Goal: Task Accomplishment & Management: Manage account settings

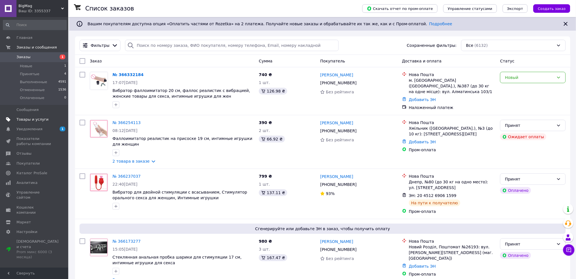
click at [37, 121] on span "Товары и услуги" at bounding box center [32, 119] width 32 height 5
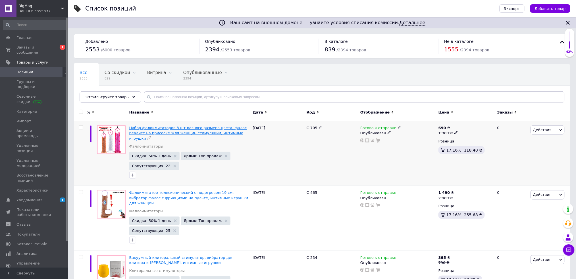
click at [152, 130] on span "Набор фалоимитаторов 3 шт разного размера цвета, фалос реалист на присоске жля …" at bounding box center [188, 133] width 118 height 14
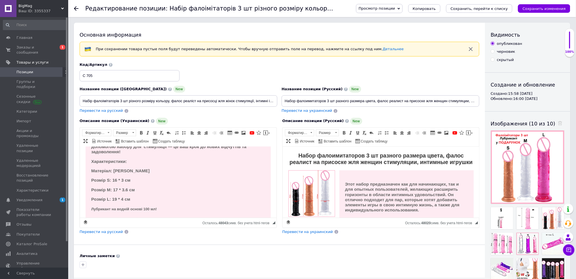
scroll to position [151, 0]
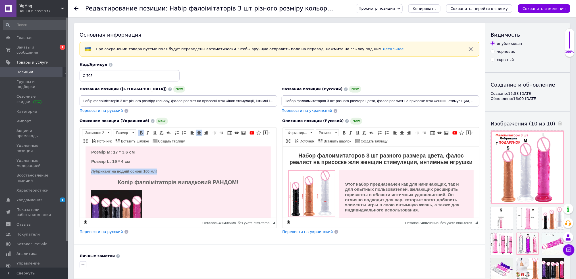
drag, startPoint x: 165, startPoint y: 170, endPoint x: 78, endPoint y: 171, distance: 87.2
click at [80, 171] on html "Набір фалоімітаторів 3 шт різного розміру кольору, фалос реаліст на присосці жл…" at bounding box center [178, 185] width 197 height 381
click at [108, 133] on span at bounding box center [109, 132] width 2 height 1
click at [106, 157] on h3 "Заголовок 3" at bounding box center [103, 157] width 40 height 5
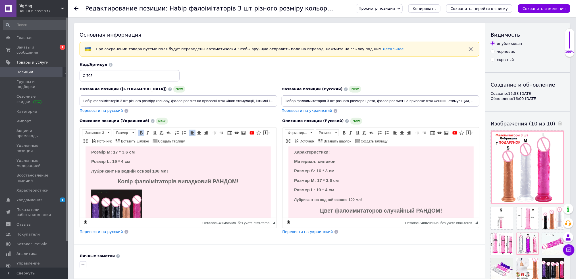
scroll to position [151, 0]
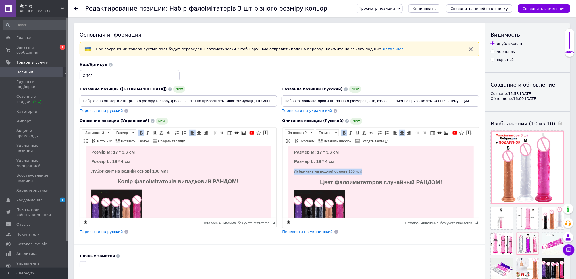
drag, startPoint x: 367, startPoint y: 178, endPoint x: 289, endPoint y: 178, distance: 78.9
click at [289, 178] on div "Этот набор предназначен как для начинающих, так и для опытных пользователей, же…" at bounding box center [380, 186] width 185 height 335
click at [310, 133] on span at bounding box center [311, 132] width 2 height 1
click at [302, 158] on h3 "Заголовок 3" at bounding box center [306, 157] width 40 height 5
click at [164, 100] on input "Набір фалоімітаторів 3 шт різного розміру кольору, фалос реаліст на присосці жл…" at bounding box center [179, 100] width 198 height 11
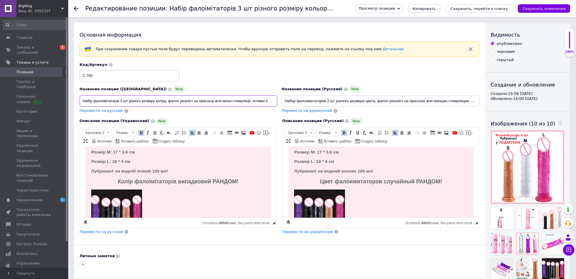
scroll to position [0, 0]
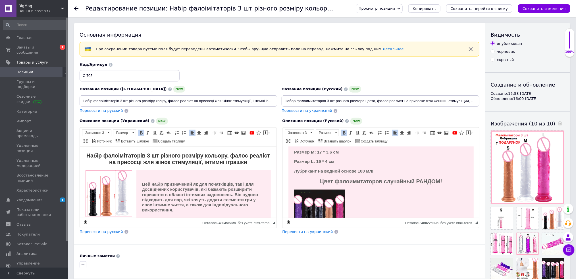
click at [229, 156] on strong "Набір фалоімітаторів 3 шт різного розміру кольору, фалос реаліст на присосці жл…" at bounding box center [177, 158] width 183 height 13
click at [162, 102] on input "Набір фалоімітаторів 3 шт різного розміру коліру, фалос реаліст на присосці жля…" at bounding box center [179, 100] width 198 height 11
type input "Набір фалоімітаторів 3 шт різного розміру кольору, фалос реаліст на присосці жл…"
click at [548, 9] on icon "Сохранить изменения" at bounding box center [543, 9] width 43 height 4
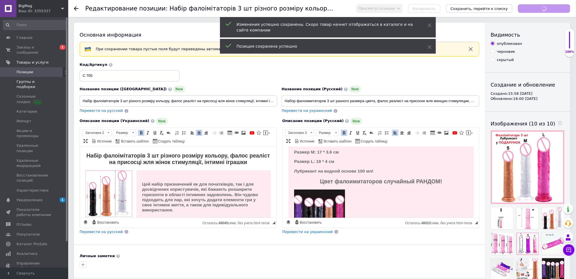
scroll to position [160, 0]
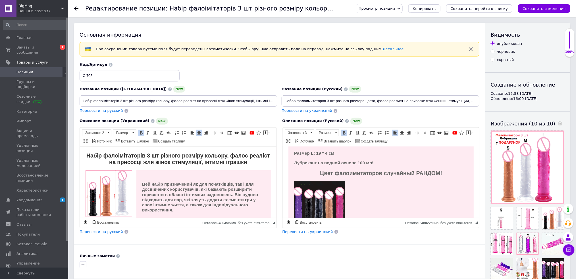
click at [63, 9] on use at bounding box center [62, 9] width 3 height 2
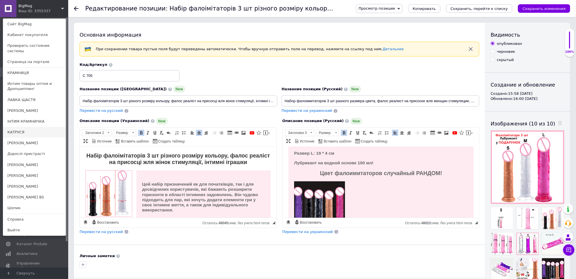
click at [27, 127] on link "КАТРУСЯ" at bounding box center [34, 132] width 62 height 11
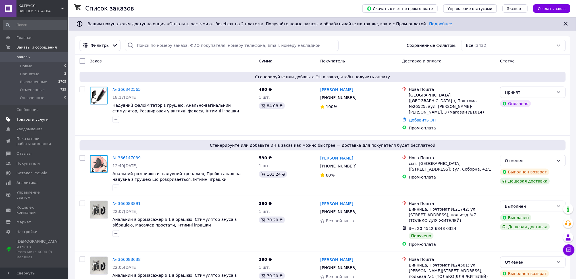
click at [21, 120] on span "Товары и услуги" at bounding box center [32, 119] width 32 height 5
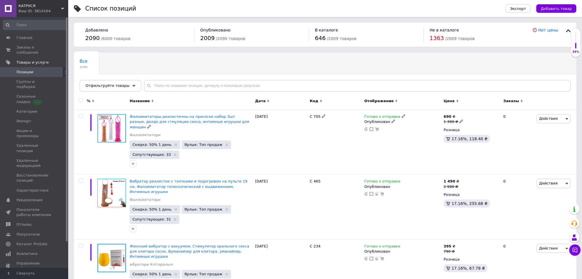
click at [153, 120] on span "Фалоимитаторы реалистичны на присоске набор 3шт разные, делдо для стмуляции сек…" at bounding box center [189, 121] width 120 height 14
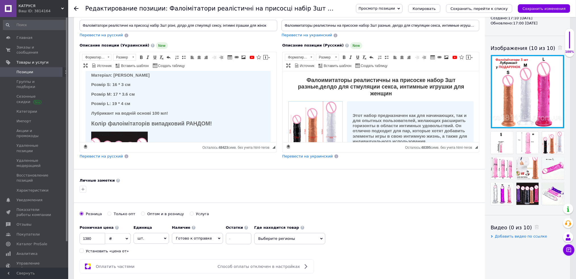
scroll to position [151, 0]
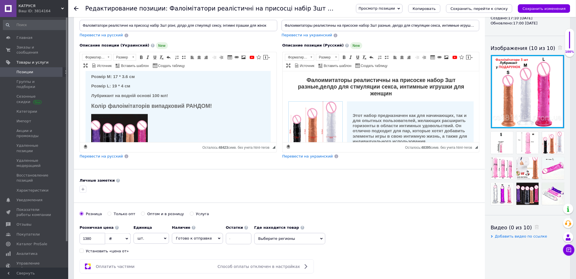
click at [62, 9] on icon at bounding box center [62, 8] width 3 height 3
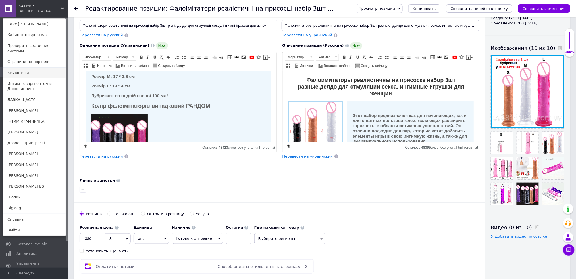
click at [39, 68] on link "КРАМНИЦЯ" at bounding box center [34, 73] width 62 height 11
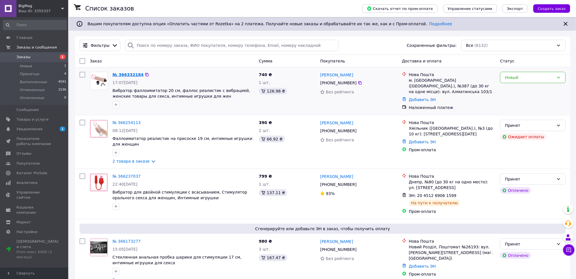
click at [118, 75] on link "№ 366332184" at bounding box center [127, 74] width 31 height 5
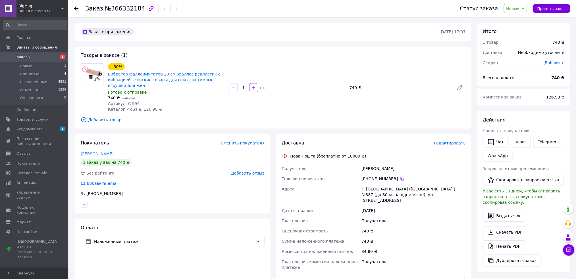
click at [78, 7] on icon at bounding box center [76, 8] width 5 height 5
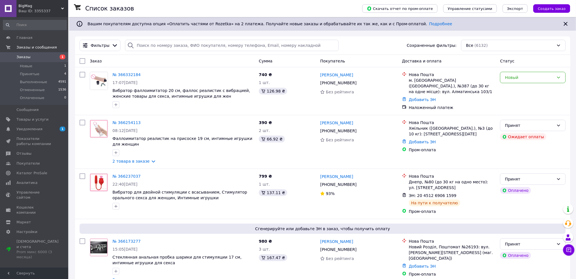
click at [64, 7] on icon at bounding box center [62, 8] width 3 height 3
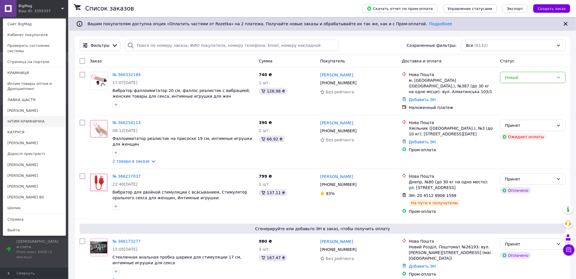
click at [43, 116] on link "ІНТИМ КРАМНИЧКА" at bounding box center [34, 121] width 62 height 11
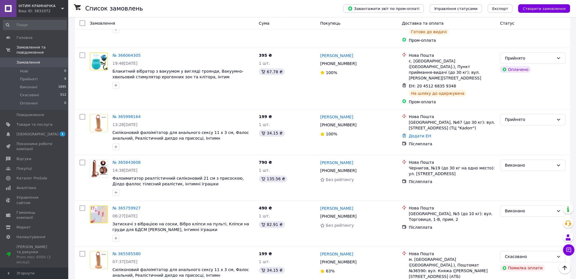
scroll to position [303, 0]
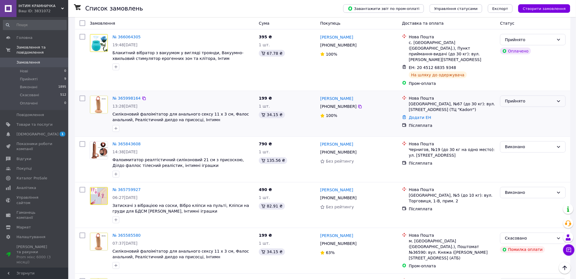
click at [522, 98] on div "Прийнято" at bounding box center [529, 101] width 49 height 6
click at [516, 93] on li "Виконано" at bounding box center [532, 94] width 65 height 10
drag, startPoint x: 62, startPoint y: 9, endPoint x: 68, endPoint y: 18, distance: 11.0
click at [62, 9] on use at bounding box center [62, 9] width 3 height 2
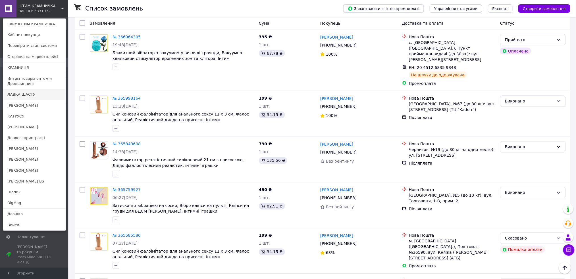
click at [39, 91] on link "ЛАВКА ЩАСТЯ" at bounding box center [34, 94] width 62 height 11
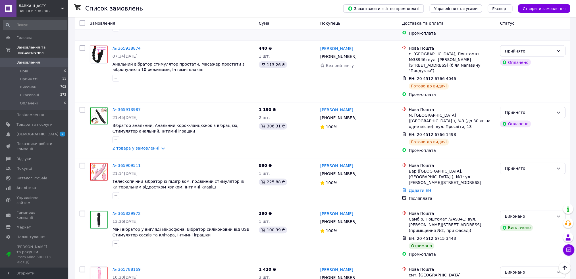
scroll to position [341, 0]
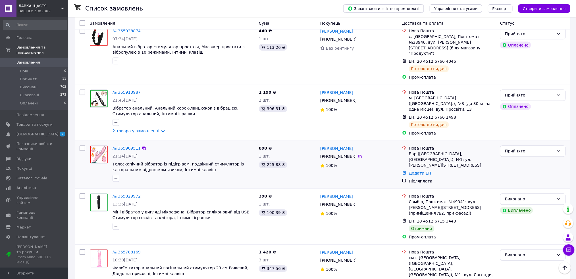
drag, startPoint x: 516, startPoint y: 132, endPoint x: 516, endPoint y: 139, distance: 6.8
click at [516, 148] on div "Прийнято" at bounding box center [529, 151] width 49 height 6
click at [516, 143] on li "Виконано" at bounding box center [532, 145] width 65 height 10
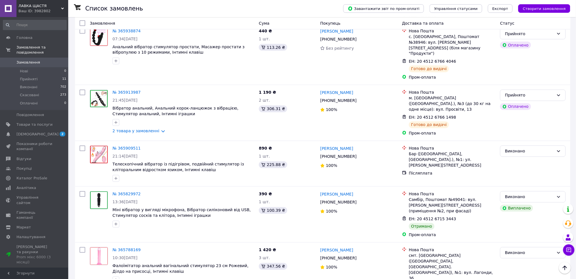
click at [62, 7] on icon at bounding box center [62, 8] width 3 height 3
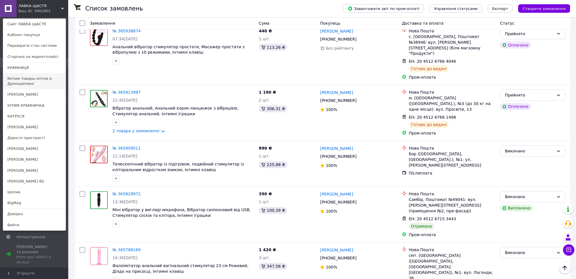
click at [39, 82] on link "Интим товары оптом и Дропшиппинг" at bounding box center [34, 81] width 62 height 16
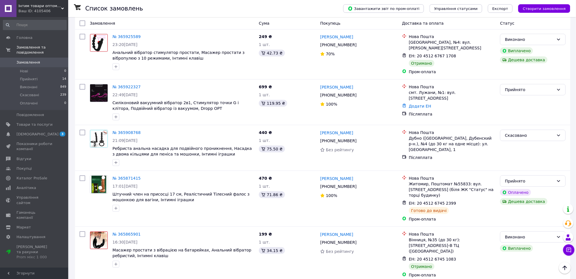
scroll to position [871, 0]
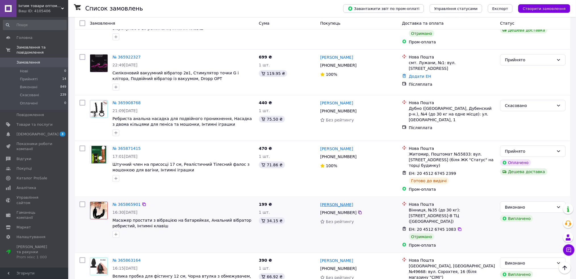
click at [335, 202] on link "Олег Гаврилюк" at bounding box center [336, 205] width 33 height 6
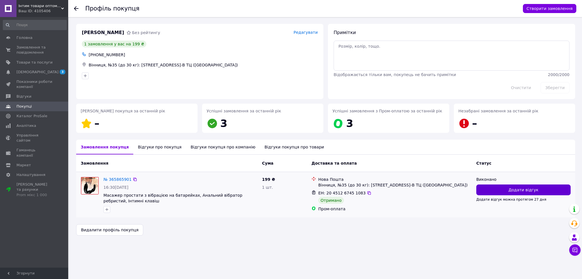
click at [516, 195] on button "Додати відгук" at bounding box center [523, 190] width 94 height 11
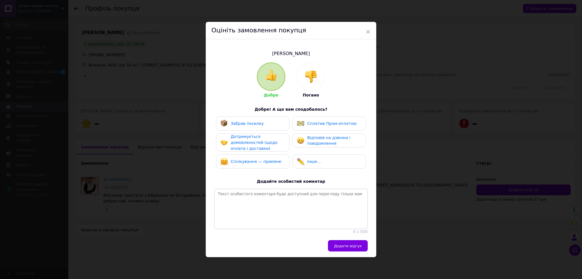
click at [260, 120] on div "Забрав посилку" at bounding box center [252, 123] width 64 height 7
drag, startPoint x: 354, startPoint y: 247, endPoint x: 158, endPoint y: 134, distance: 226.1
click at [352, 246] on span "Додати відгук" at bounding box center [348, 246] width 28 height 4
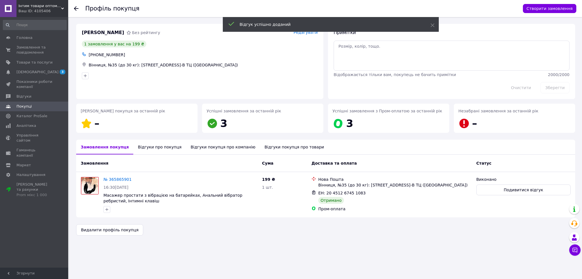
drag, startPoint x: 76, startPoint y: 9, endPoint x: 130, endPoint y: 1, distance: 54.9
click at [76, 9] on icon at bounding box center [76, 8] width 5 height 5
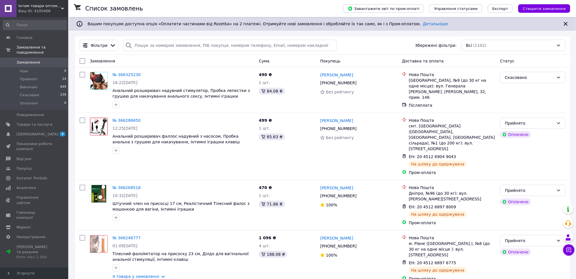
click at [60, 6] on span "Інтим товари оптом та Дропшипінг" at bounding box center [39, 5] width 43 height 5
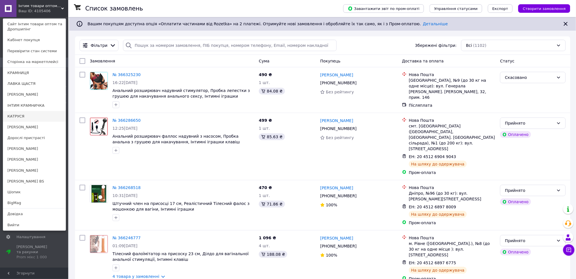
click at [30, 114] on link "КАТРУСЯ" at bounding box center [34, 116] width 62 height 11
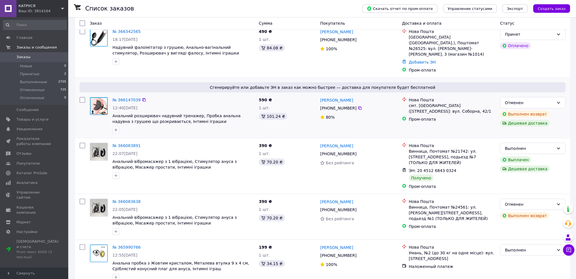
scroll to position [76, 0]
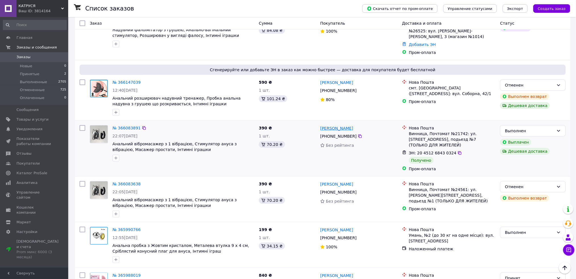
click at [331, 126] on link "Максим Кушта" at bounding box center [336, 129] width 33 height 6
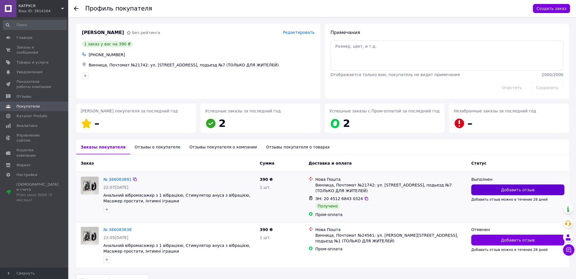
click at [490, 189] on button "Добавить отзыв" at bounding box center [517, 190] width 93 height 11
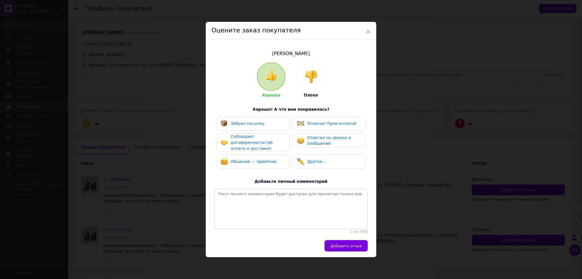
drag, startPoint x: 244, startPoint y: 122, endPoint x: 281, endPoint y: 161, distance: 54.0
click at [245, 122] on span "Забрал посылку" at bounding box center [248, 123] width 34 height 5
drag, startPoint x: 348, startPoint y: 248, endPoint x: 346, endPoint y: 233, distance: 15.1
click at [348, 248] on span "Добавить отзыв" at bounding box center [345, 246] width 31 height 4
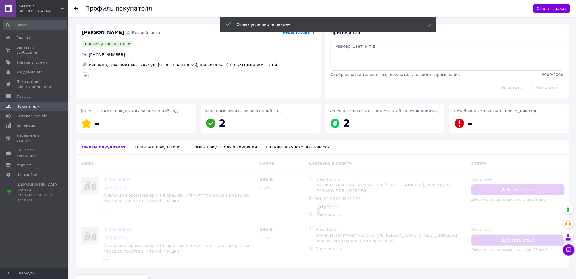
click at [76, 9] on icon at bounding box center [76, 8] width 5 height 5
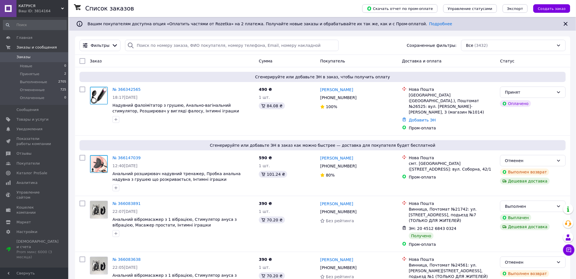
drag, startPoint x: 61, startPoint y: 9, endPoint x: 65, endPoint y: 24, distance: 14.9
click at [61, 9] on icon at bounding box center [62, 8] width 3 height 3
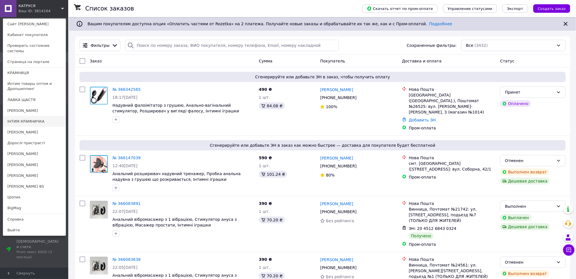
click at [41, 116] on link "ІНТИМ КРАМНИЧКА" at bounding box center [34, 121] width 62 height 11
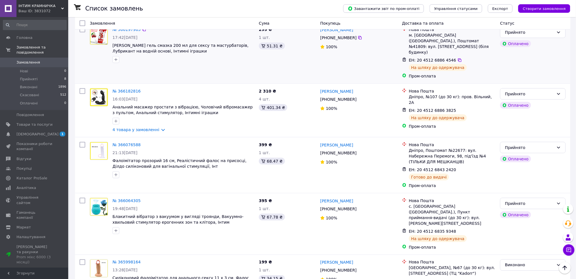
scroll to position [151, 0]
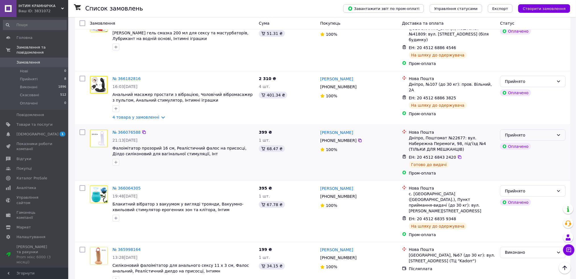
click at [552, 129] on div "Прийнято" at bounding box center [533, 134] width 66 height 11
click at [543, 134] on li "Виконано" at bounding box center [532, 134] width 65 height 10
click at [62, 8] on use at bounding box center [62, 9] width 3 height 2
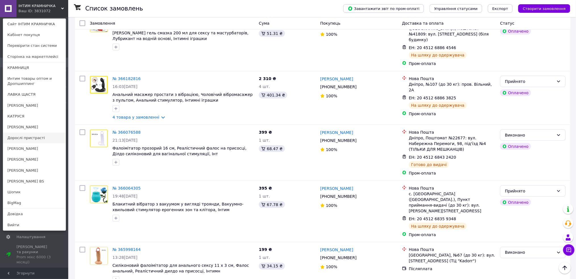
click at [44, 140] on link "Дорослі пристрасті" at bounding box center [34, 138] width 62 height 11
